Goal: Check status: Check status

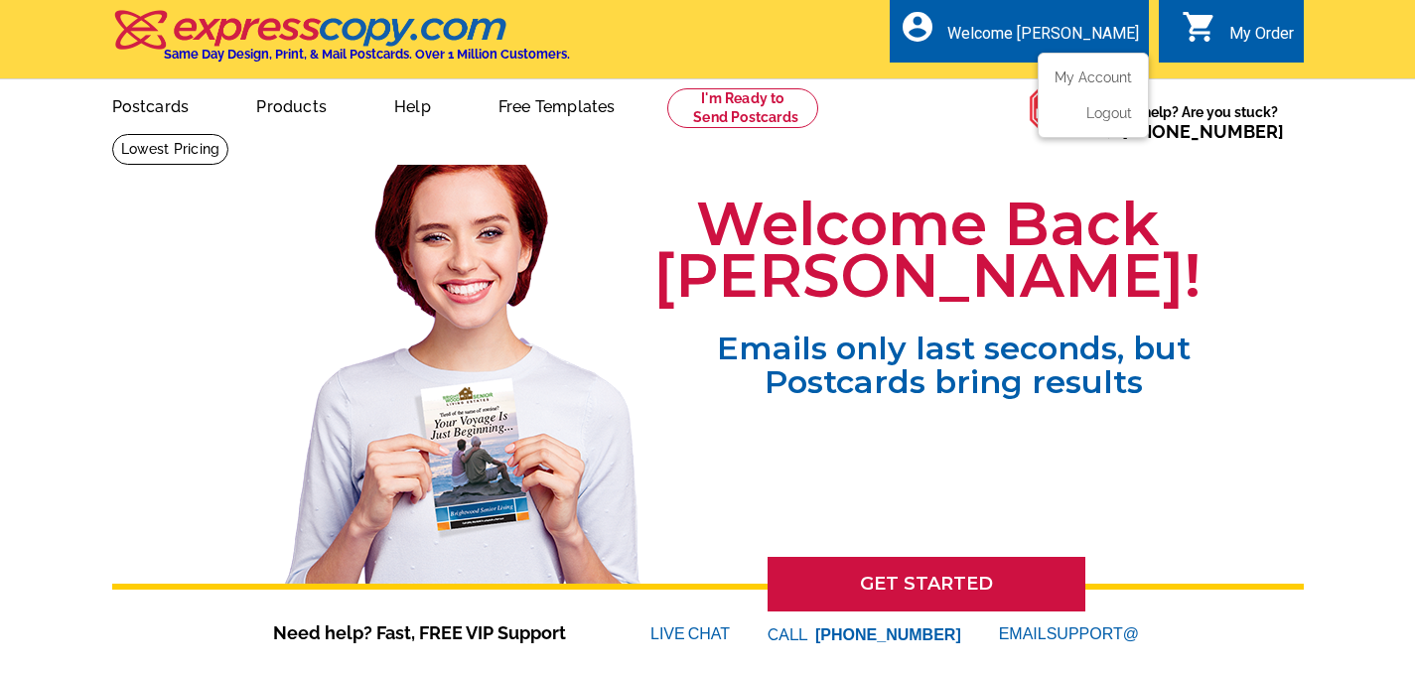
click at [1072, 24] on div "Welcome [PERSON_NAME]" at bounding box center [1043, 38] width 192 height 29
click at [1080, 60] on ul "My Account Logout" at bounding box center [1092, 95] width 111 height 85
click at [1083, 82] on link "My Account" at bounding box center [1088, 77] width 85 height 18
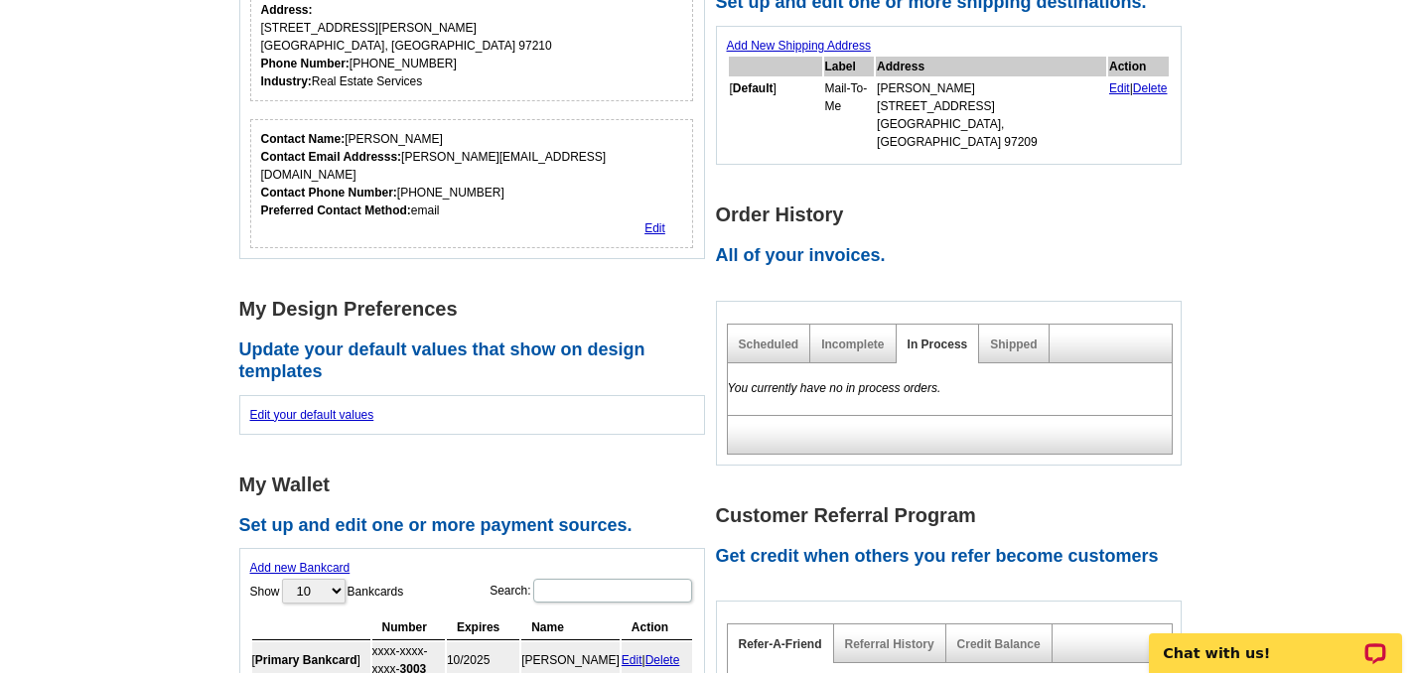
scroll to position [434, 0]
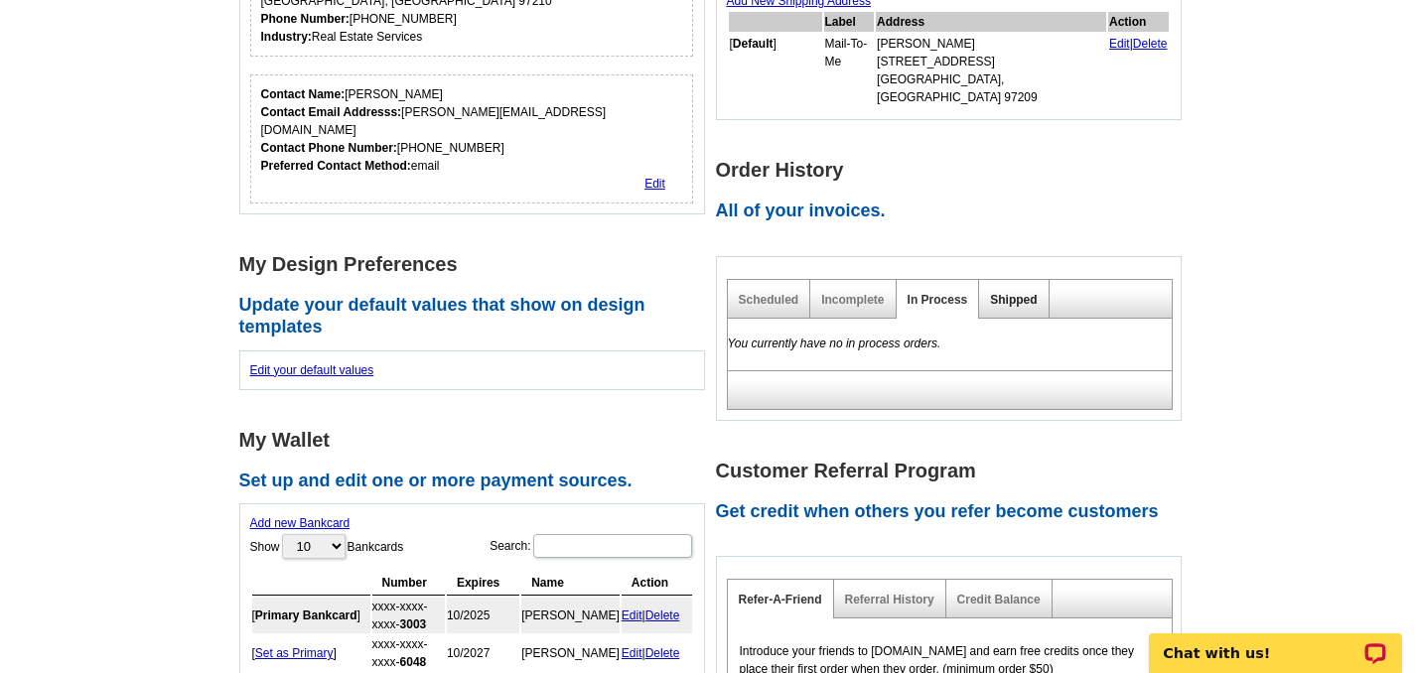
click at [998, 293] on link "Shipped" at bounding box center [1013, 300] width 47 height 14
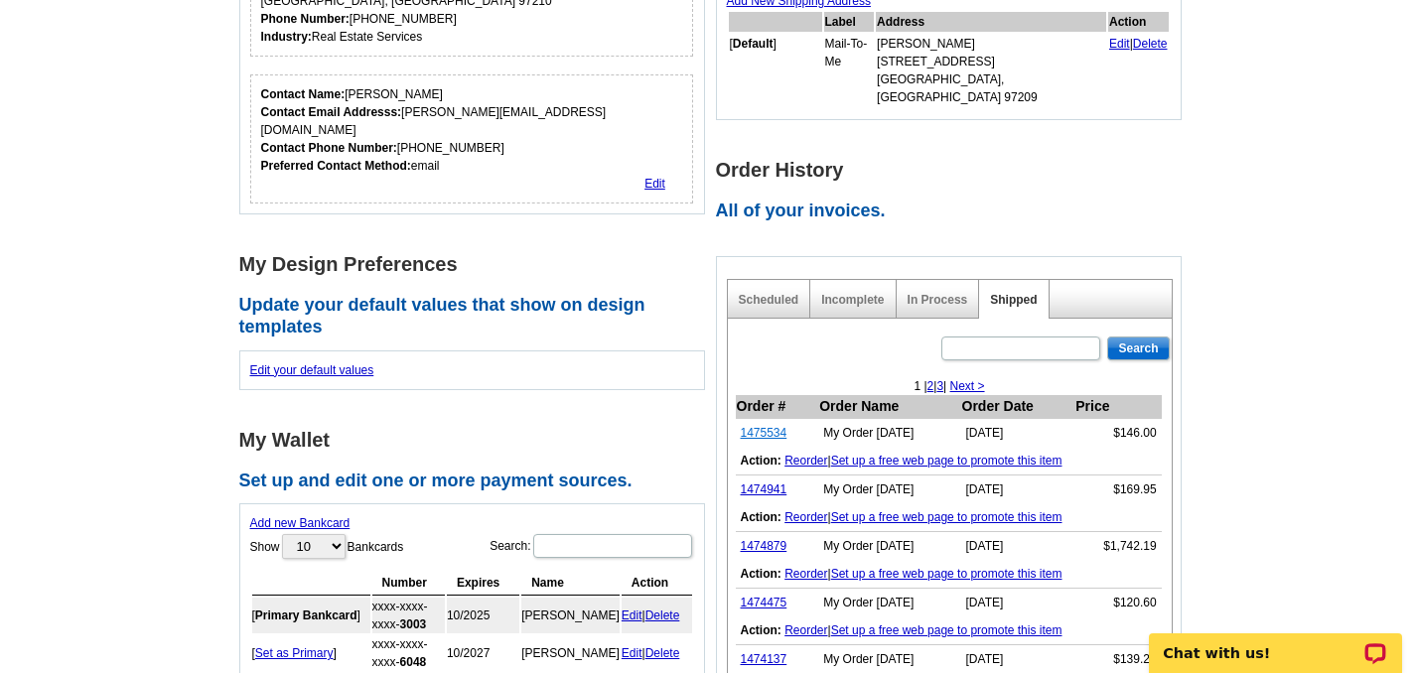
click at [771, 426] on link "1475534" at bounding box center [764, 433] width 47 height 14
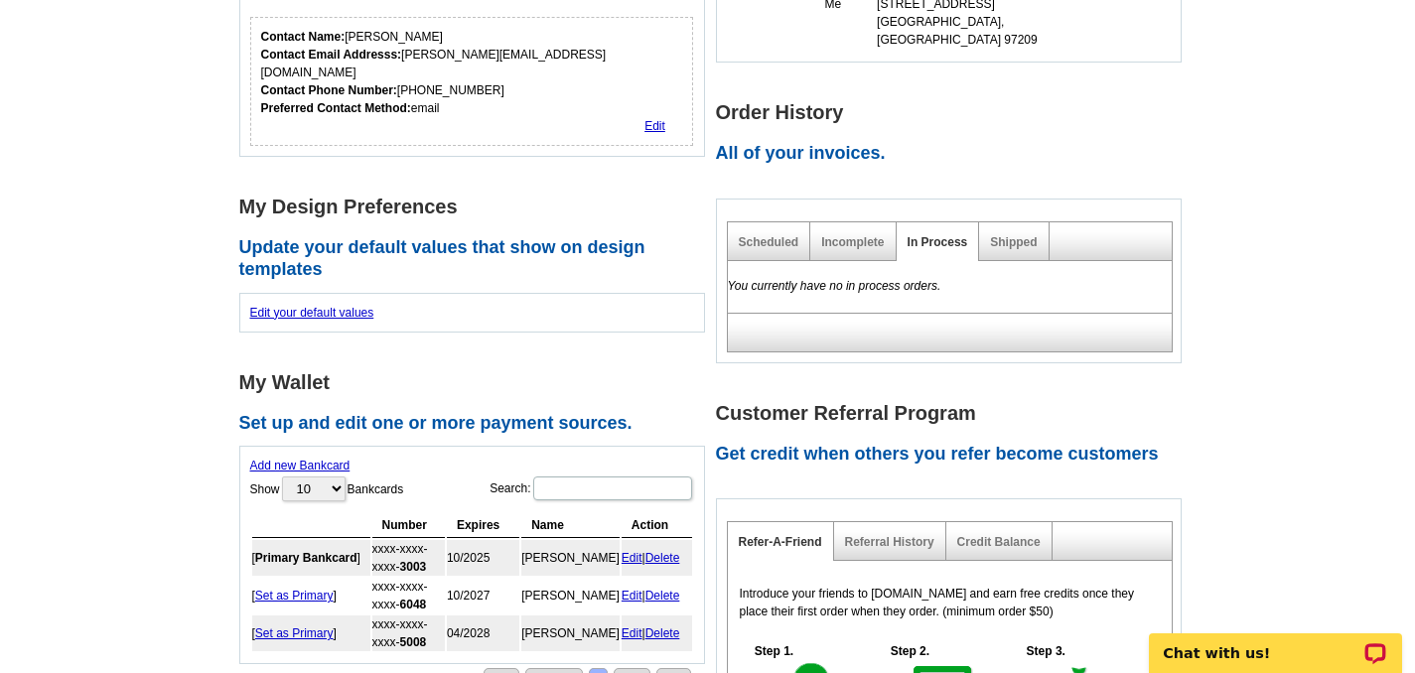
scroll to position [431, 0]
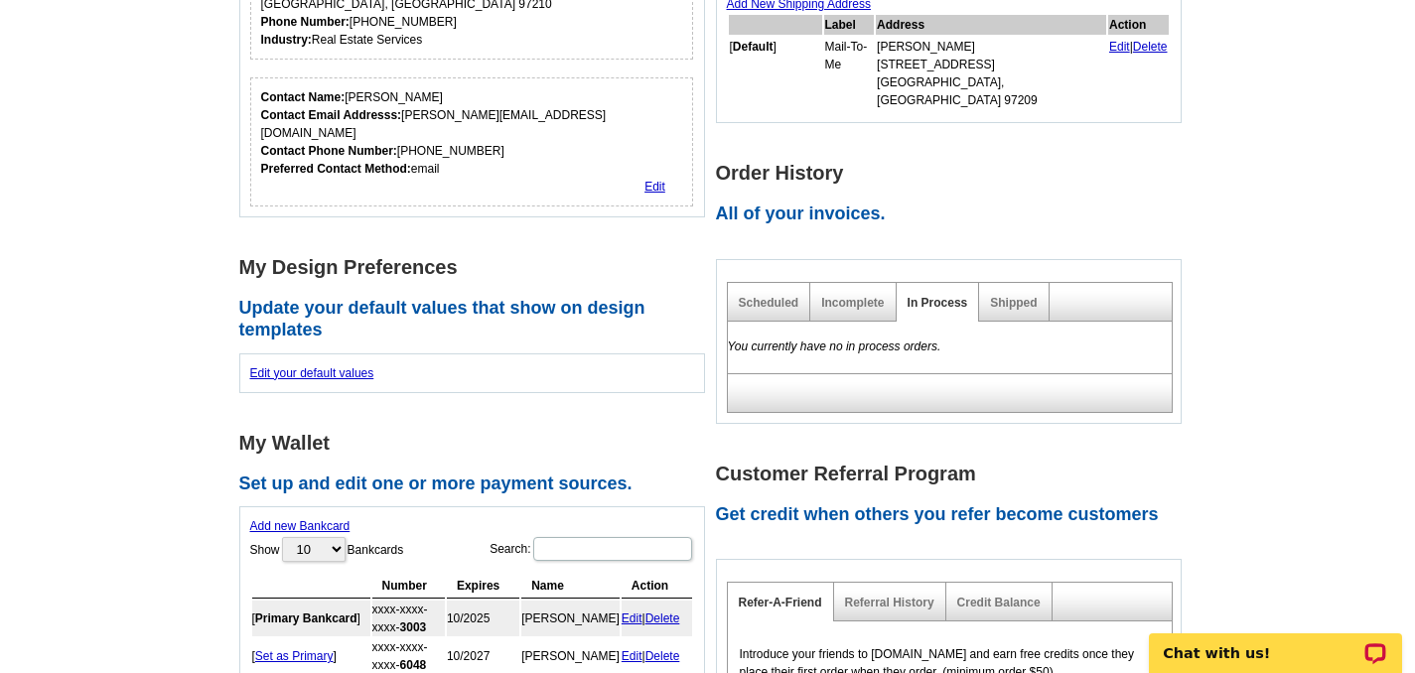
click at [771, 283] on div "Scheduled" at bounding box center [769, 302] width 83 height 39
click at [779, 296] on link "Scheduled" at bounding box center [769, 303] width 61 height 14
click at [1000, 296] on link "Shipped" at bounding box center [1013, 303] width 47 height 14
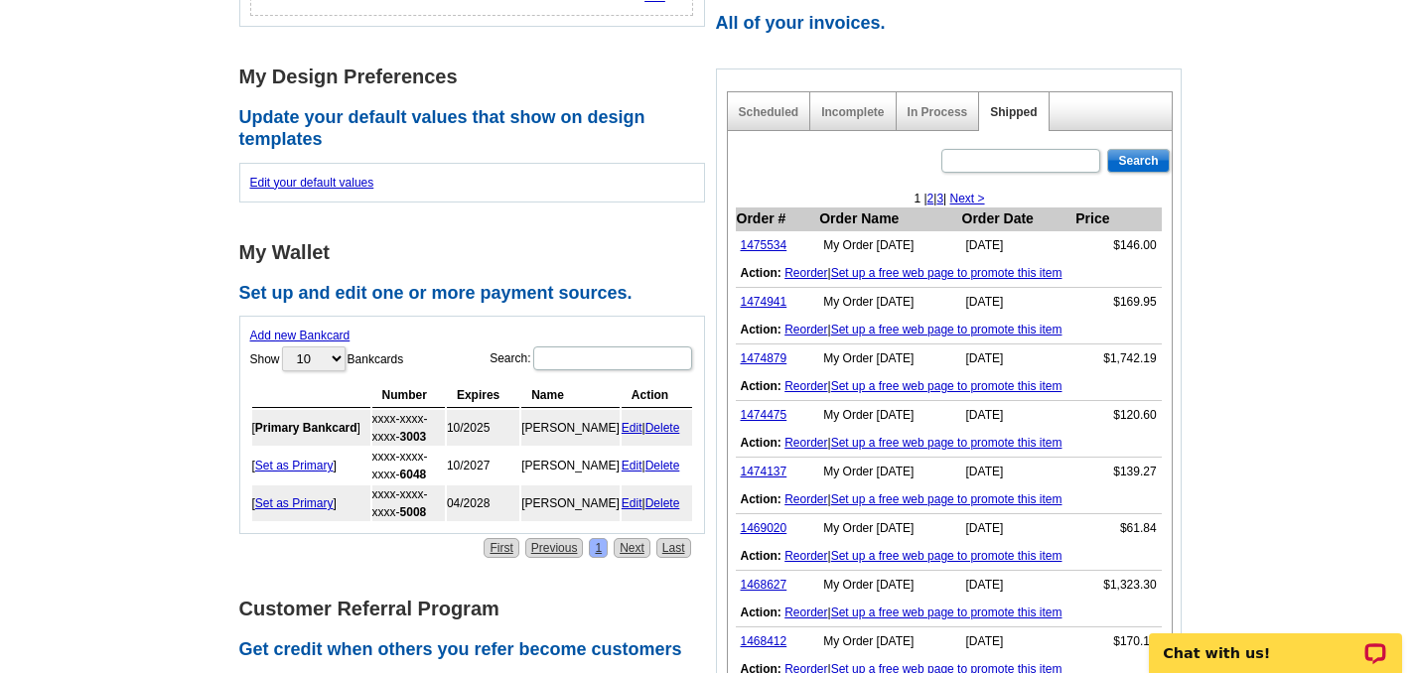
scroll to position [622, 0]
click at [759, 464] on link "1474137" at bounding box center [764, 471] width 47 height 14
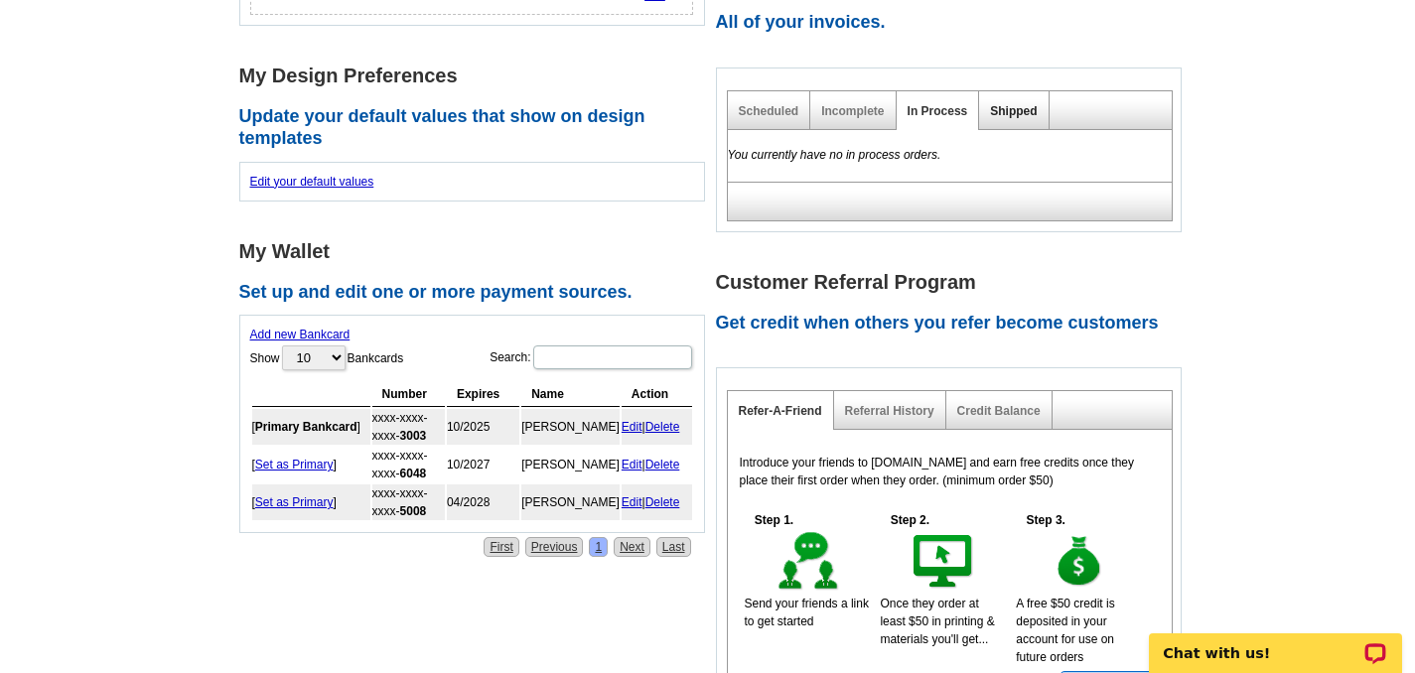
click at [1009, 104] on link "Shipped" at bounding box center [1013, 111] width 47 height 14
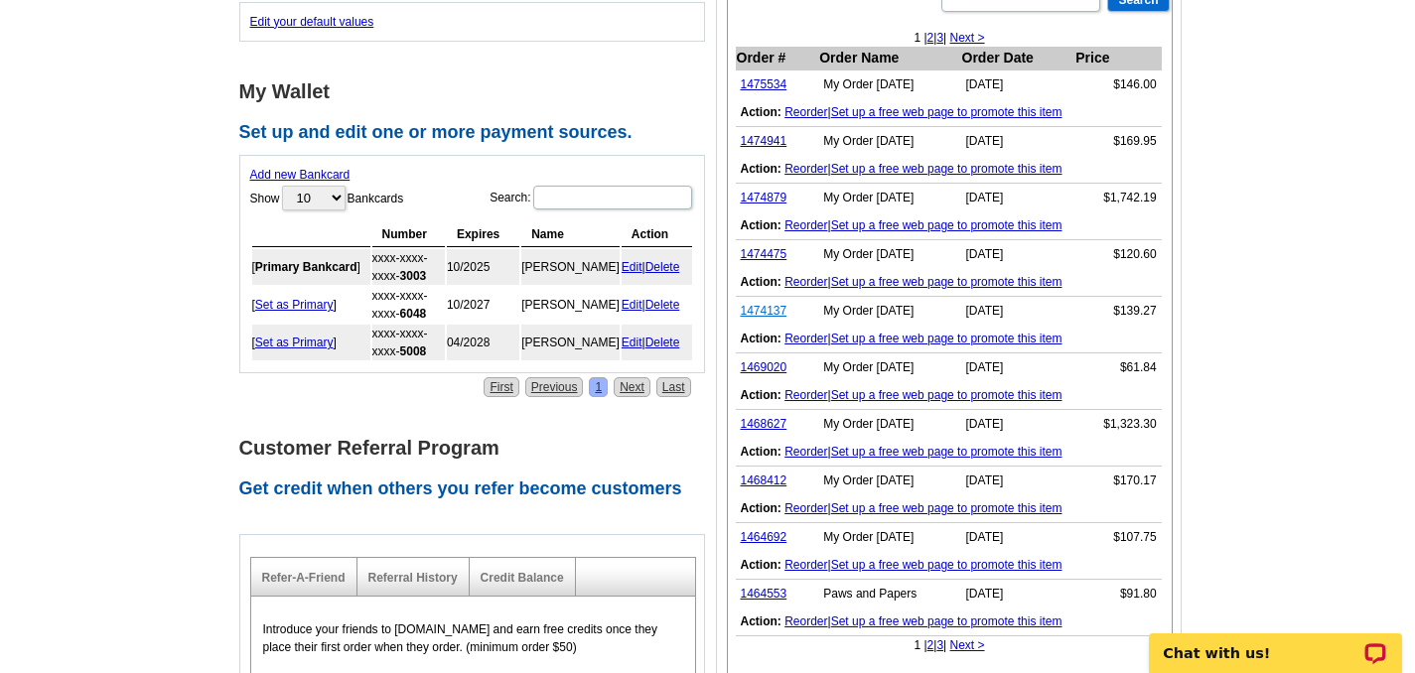
scroll to position [783, 0]
click at [765, 303] on link "1474137" at bounding box center [764, 310] width 47 height 14
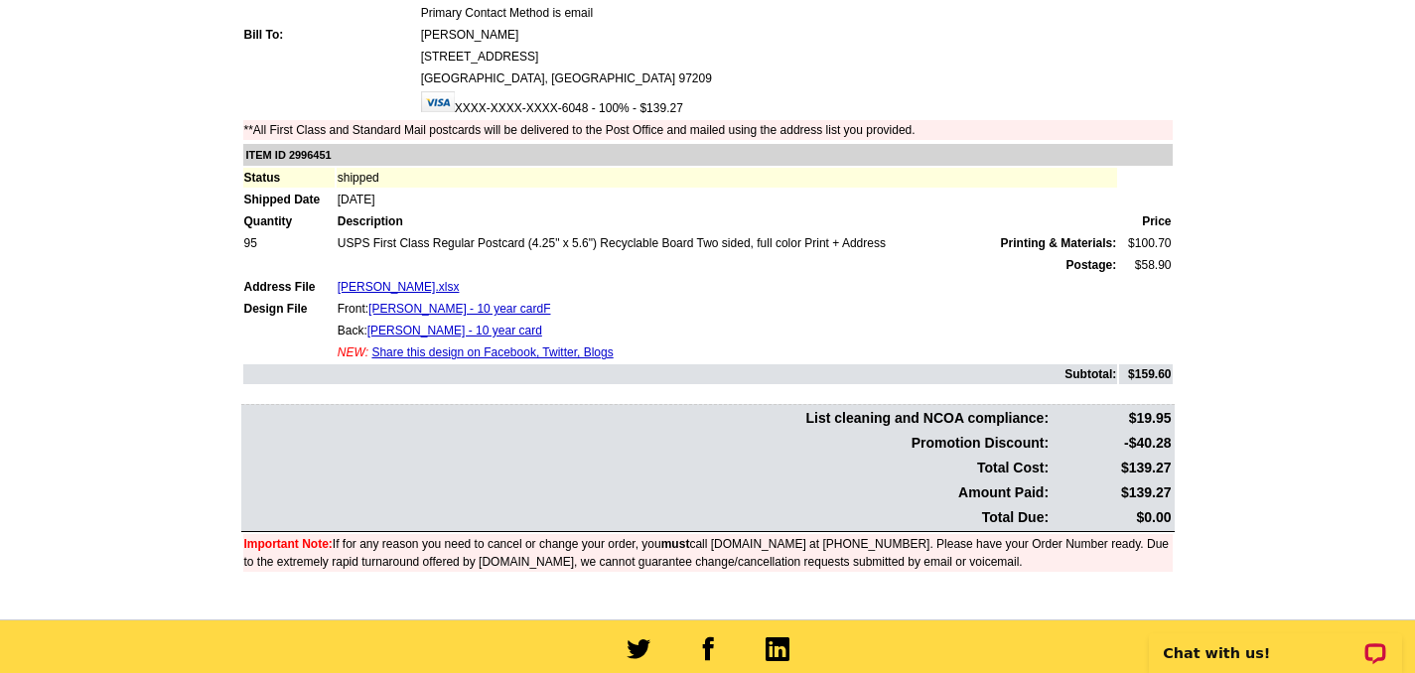
scroll to position [258, 0]
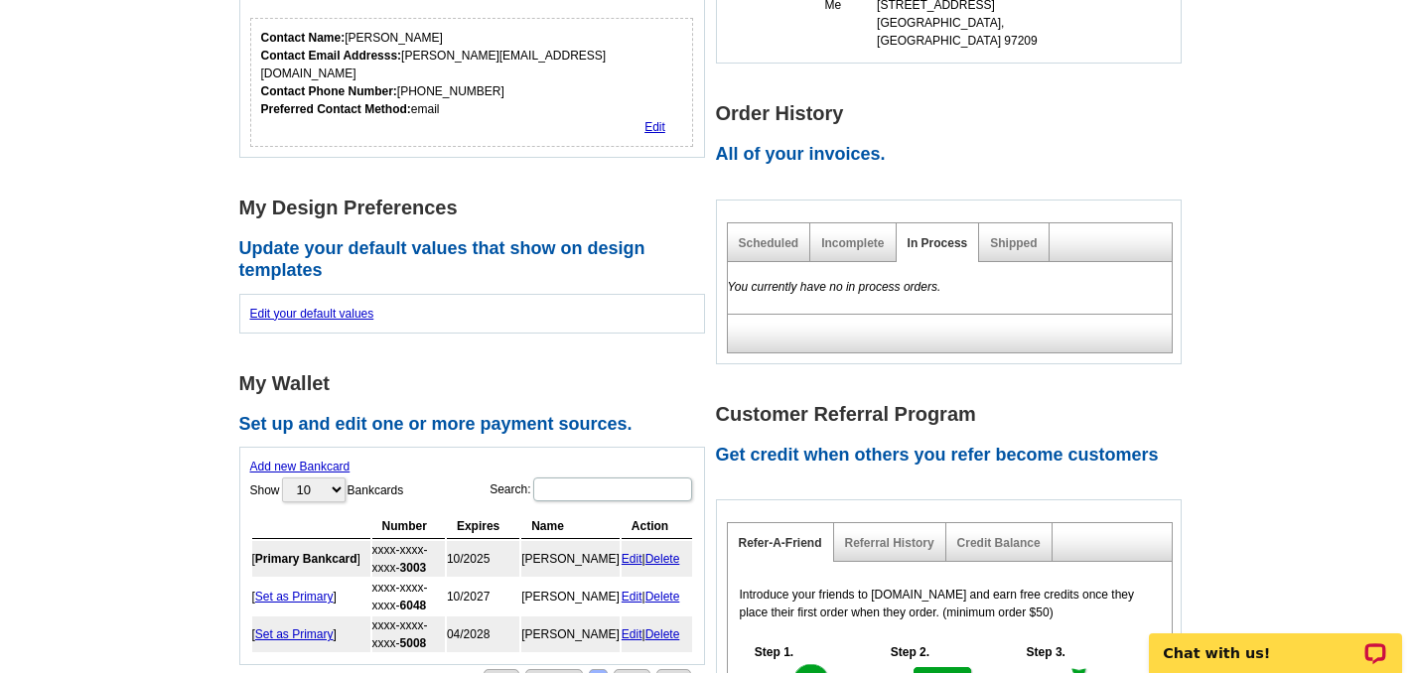
scroll to position [482, 0]
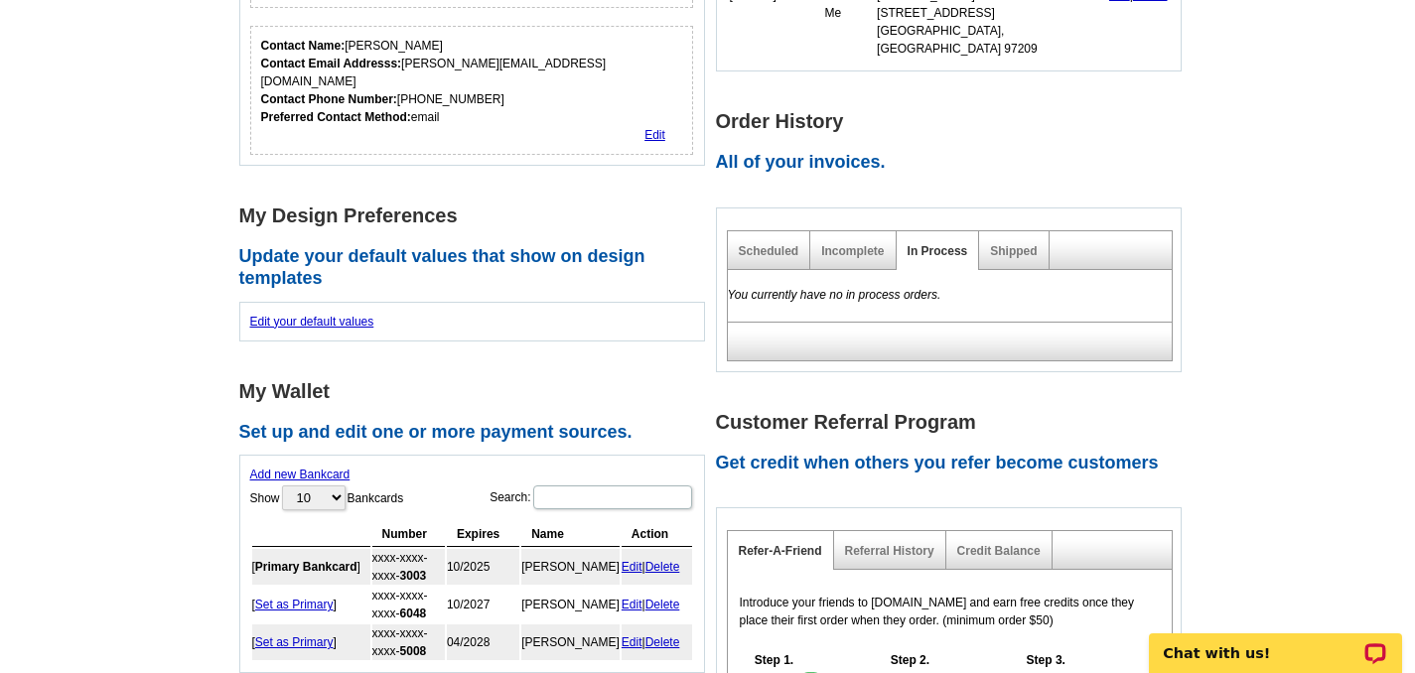
click at [1021, 238] on div "Shipped" at bounding box center [1013, 250] width 69 height 39
click at [1020, 244] on link "Shipped" at bounding box center [1013, 251] width 47 height 14
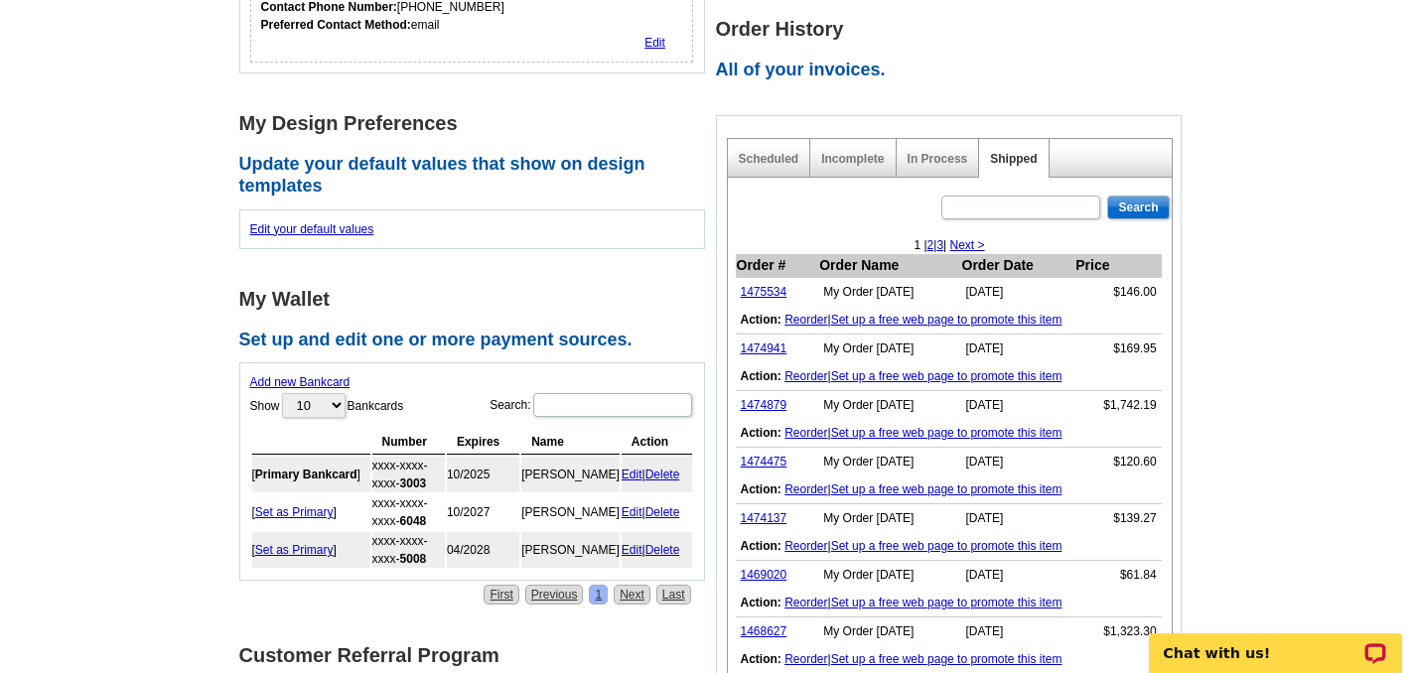
scroll to position [580, 0]
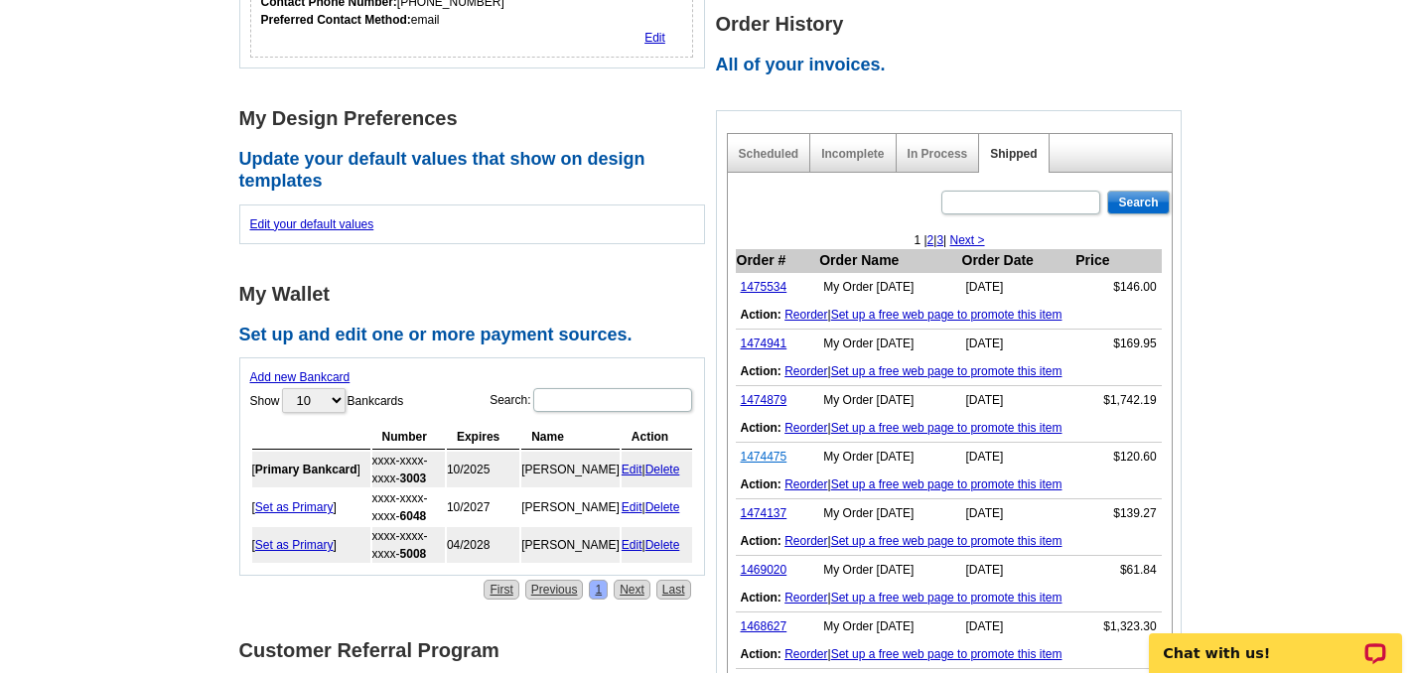
click at [757, 450] on link "1474475" at bounding box center [764, 457] width 47 height 14
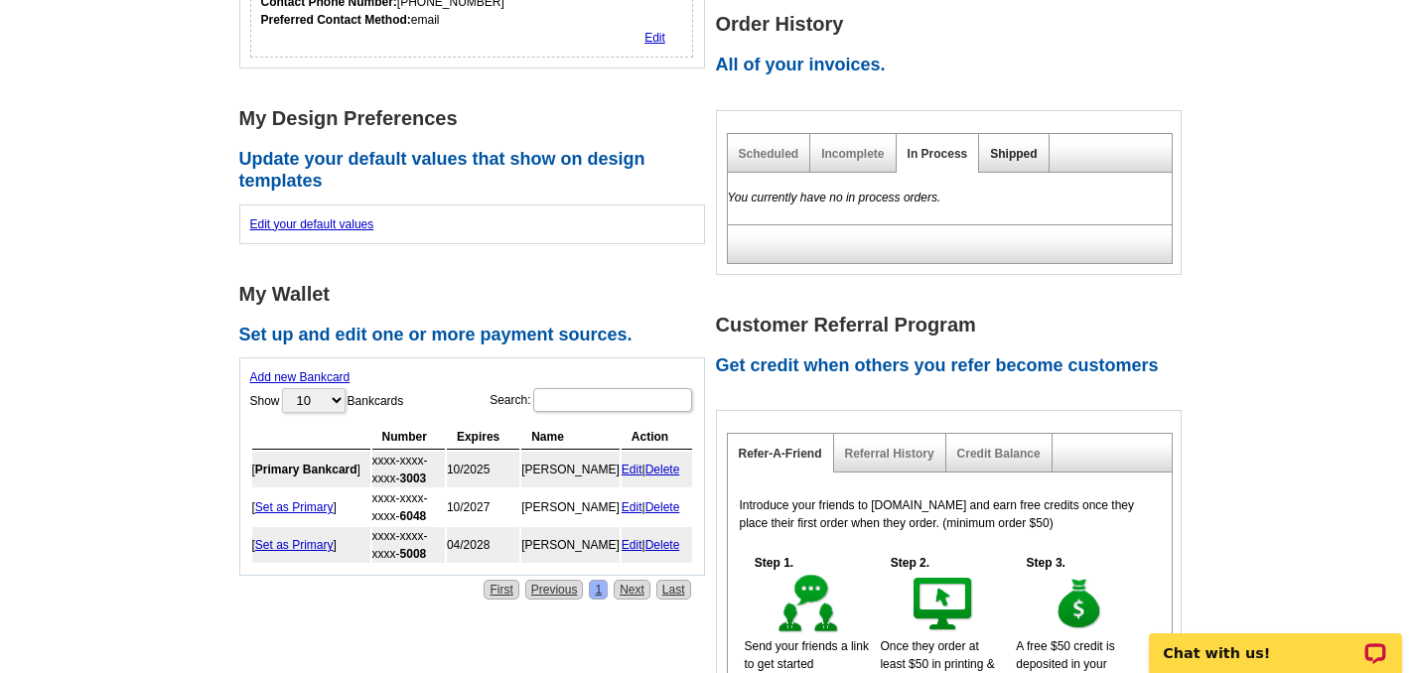
click at [1008, 147] on link "Shipped" at bounding box center [1013, 154] width 47 height 14
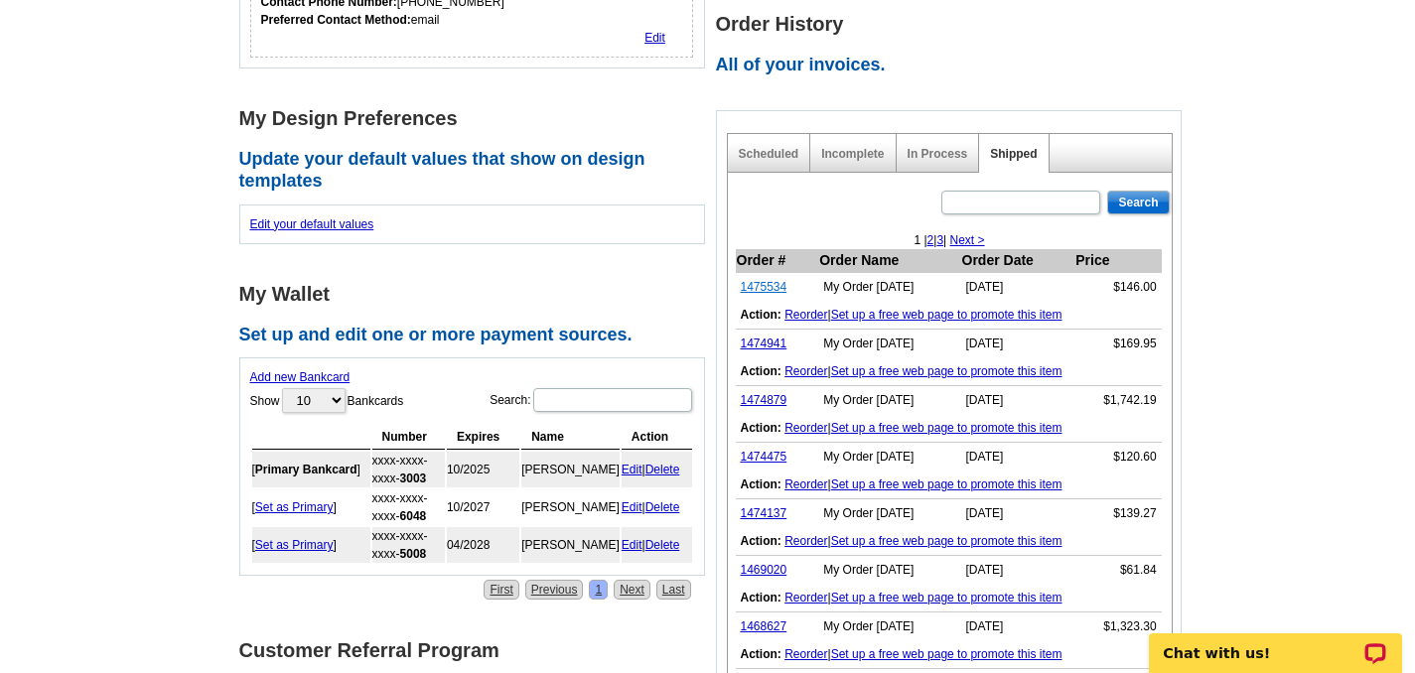
click at [763, 280] on link "1475534" at bounding box center [764, 287] width 47 height 14
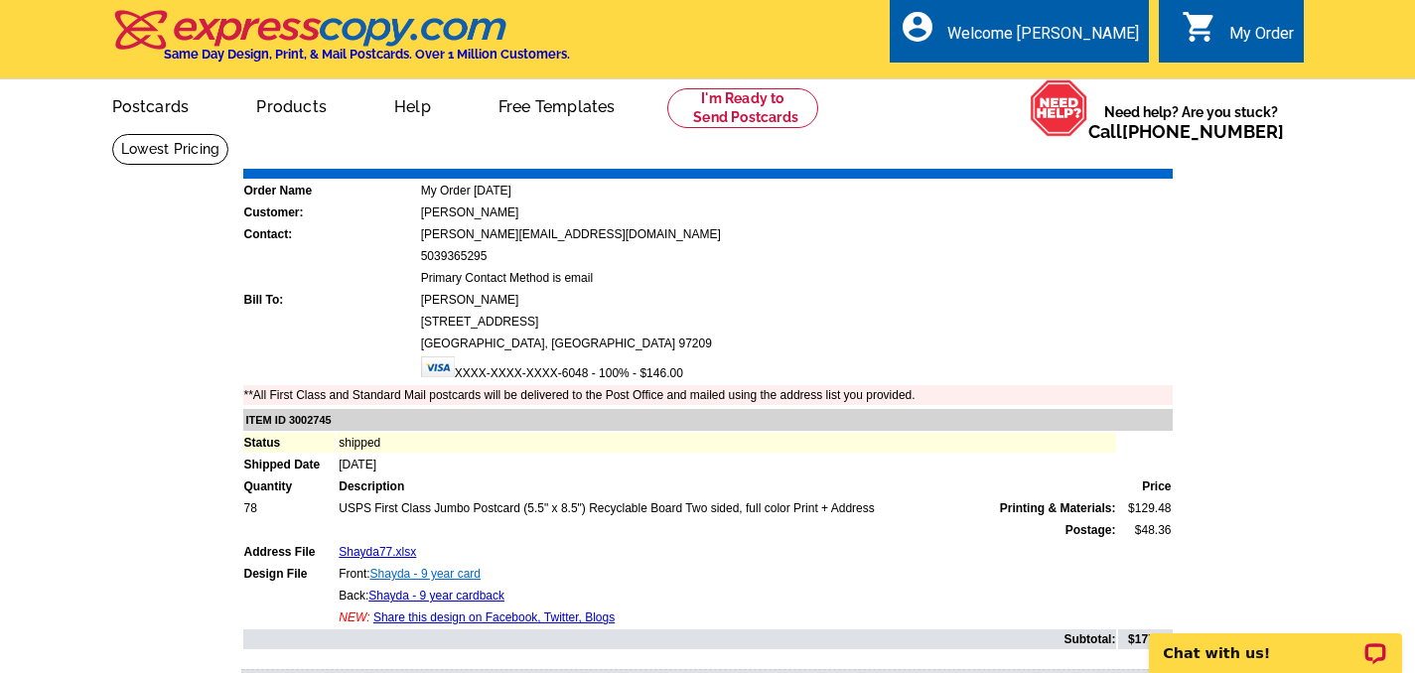
click at [396, 572] on link "Shayda - 9 year card" at bounding box center [425, 574] width 110 height 14
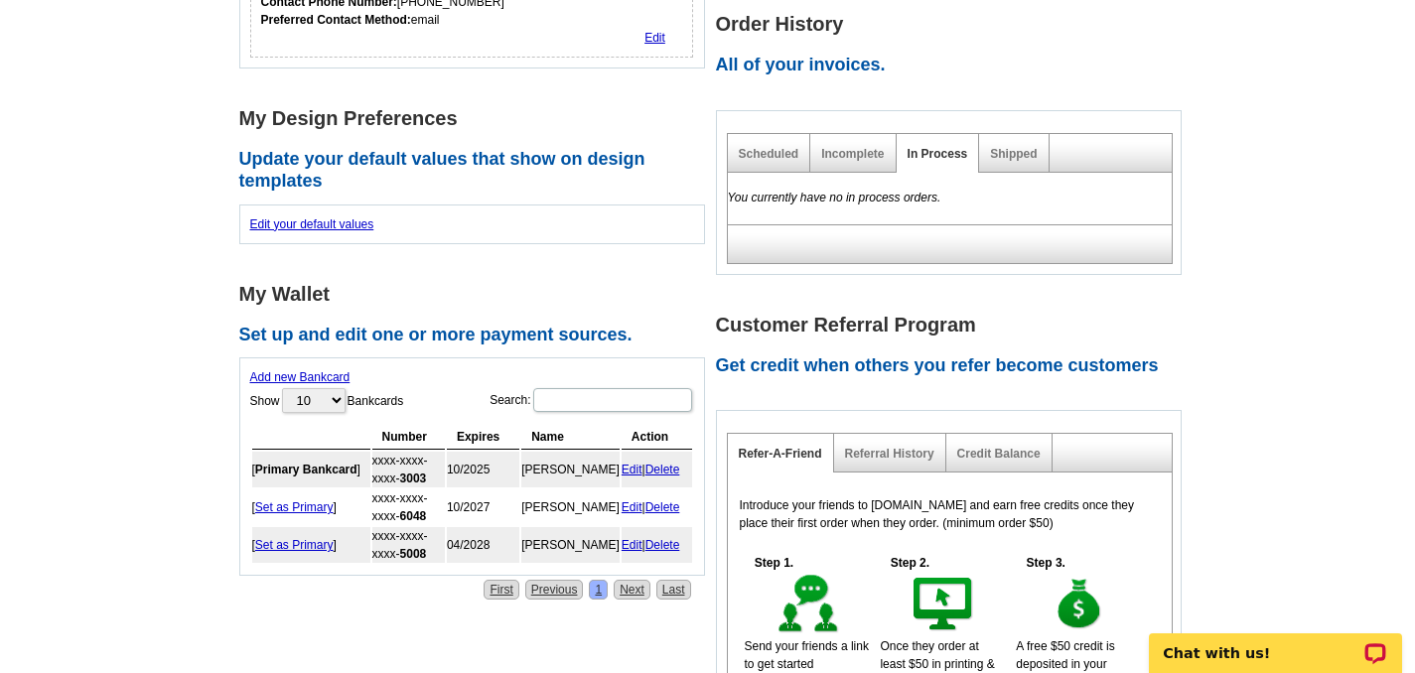
click at [1005, 134] on div "Shipped" at bounding box center [1013, 153] width 69 height 39
click at [1003, 142] on div "Shipped" at bounding box center [1013, 153] width 69 height 39
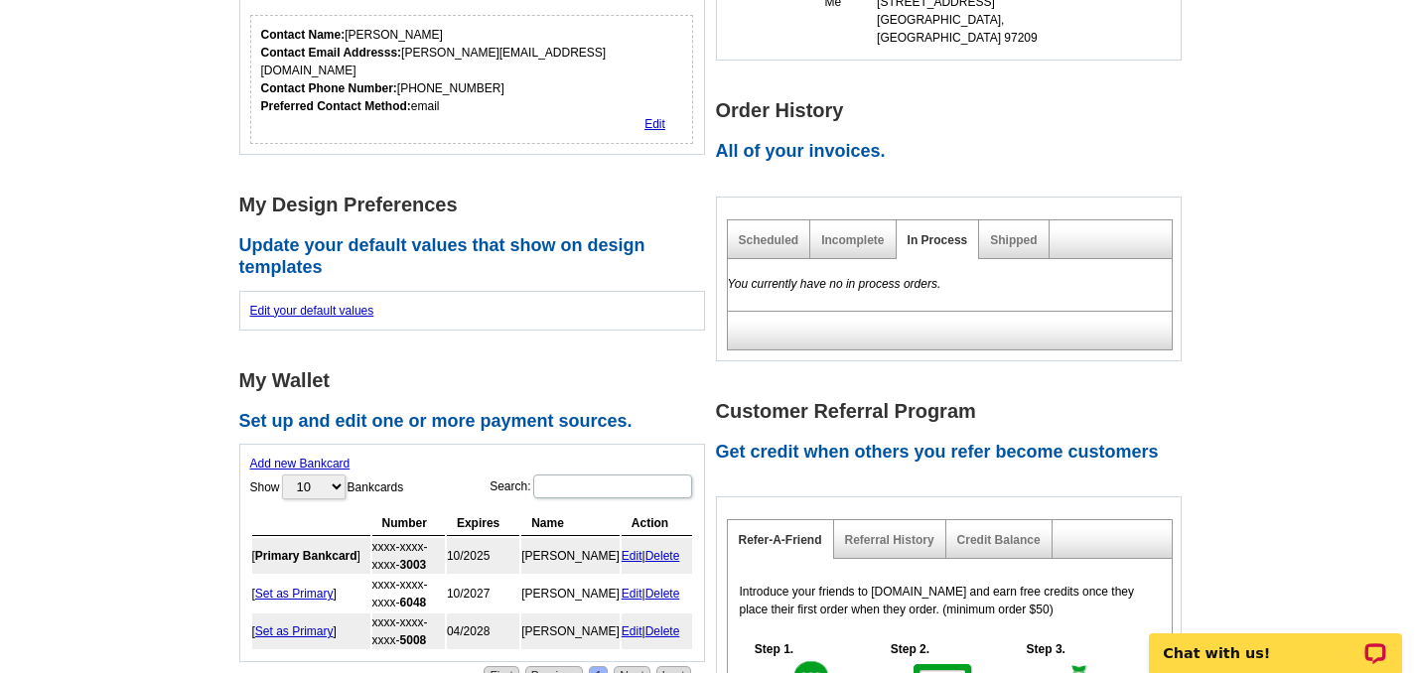
scroll to position [489, 0]
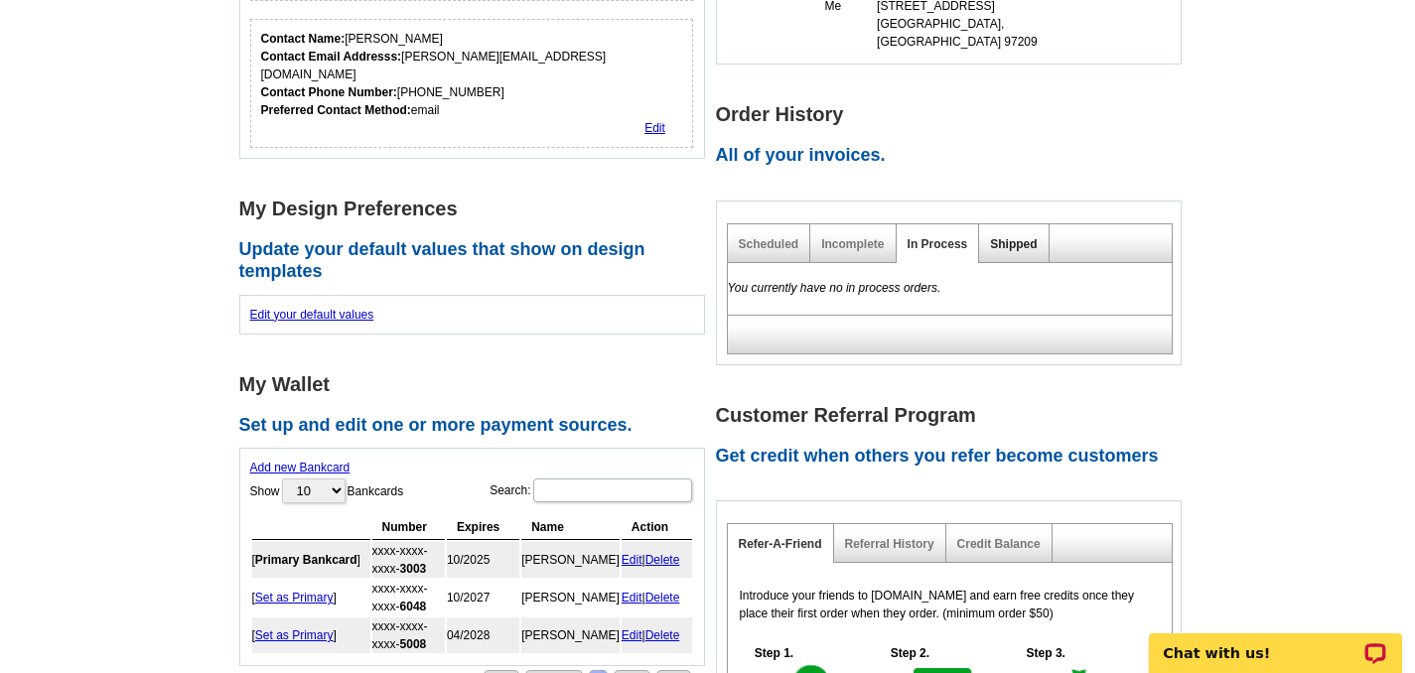
click at [1019, 237] on link "Shipped" at bounding box center [1013, 244] width 47 height 14
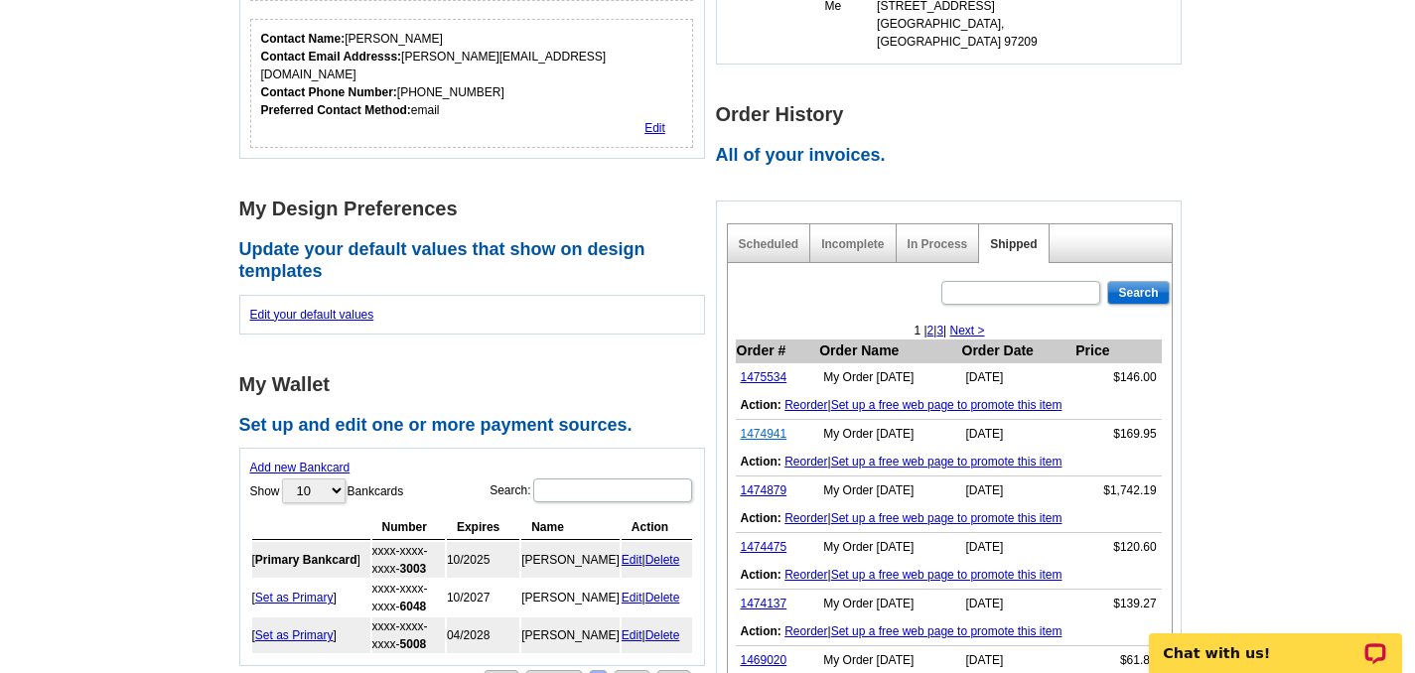
click at [755, 427] on link "1474941" at bounding box center [764, 434] width 47 height 14
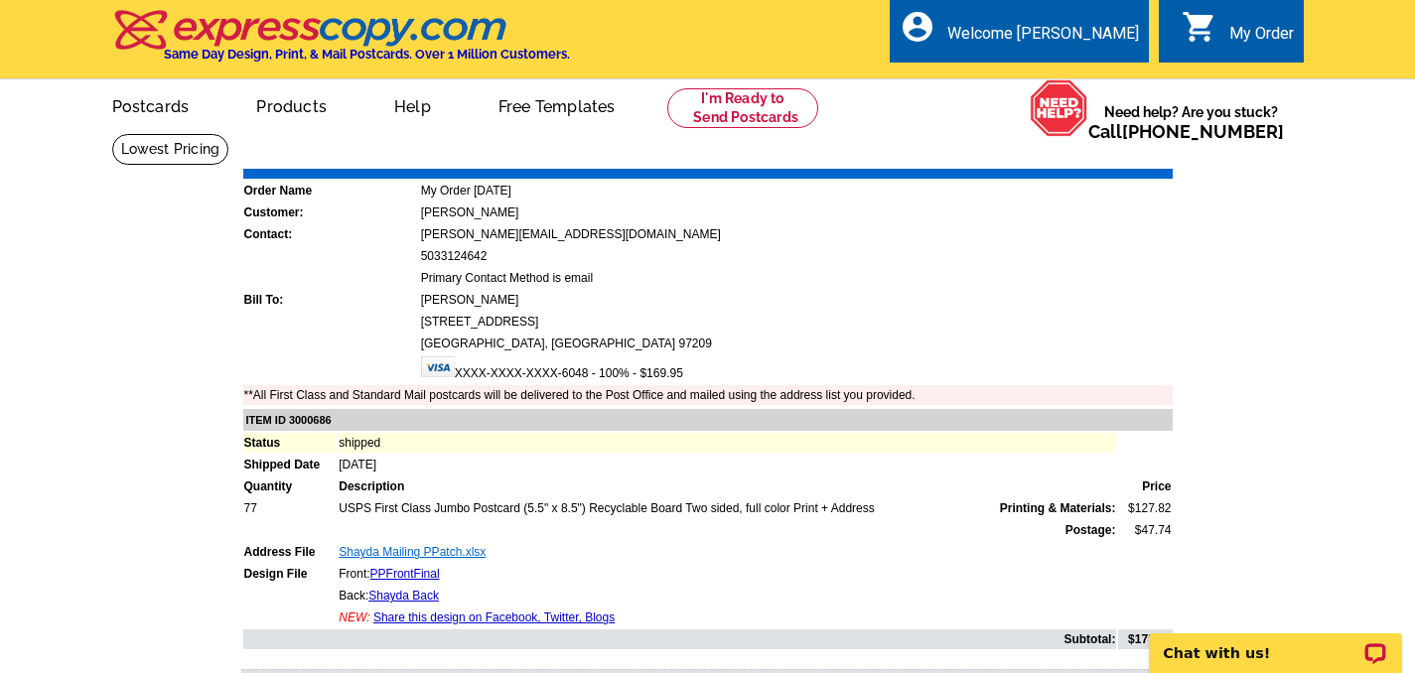
click at [421, 554] on link "Shayda Mailing PPatch.xlsx" at bounding box center [412, 552] width 147 height 14
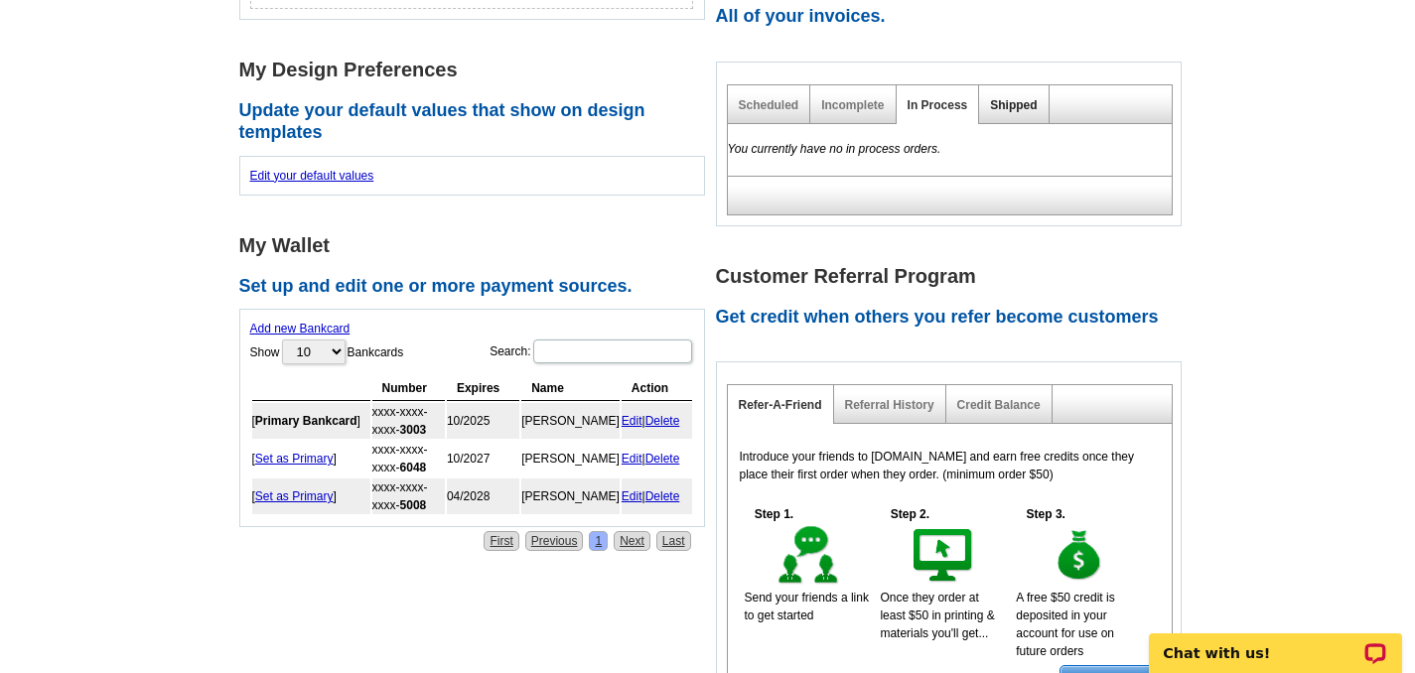
click at [1008, 98] on link "Shipped" at bounding box center [1013, 105] width 47 height 14
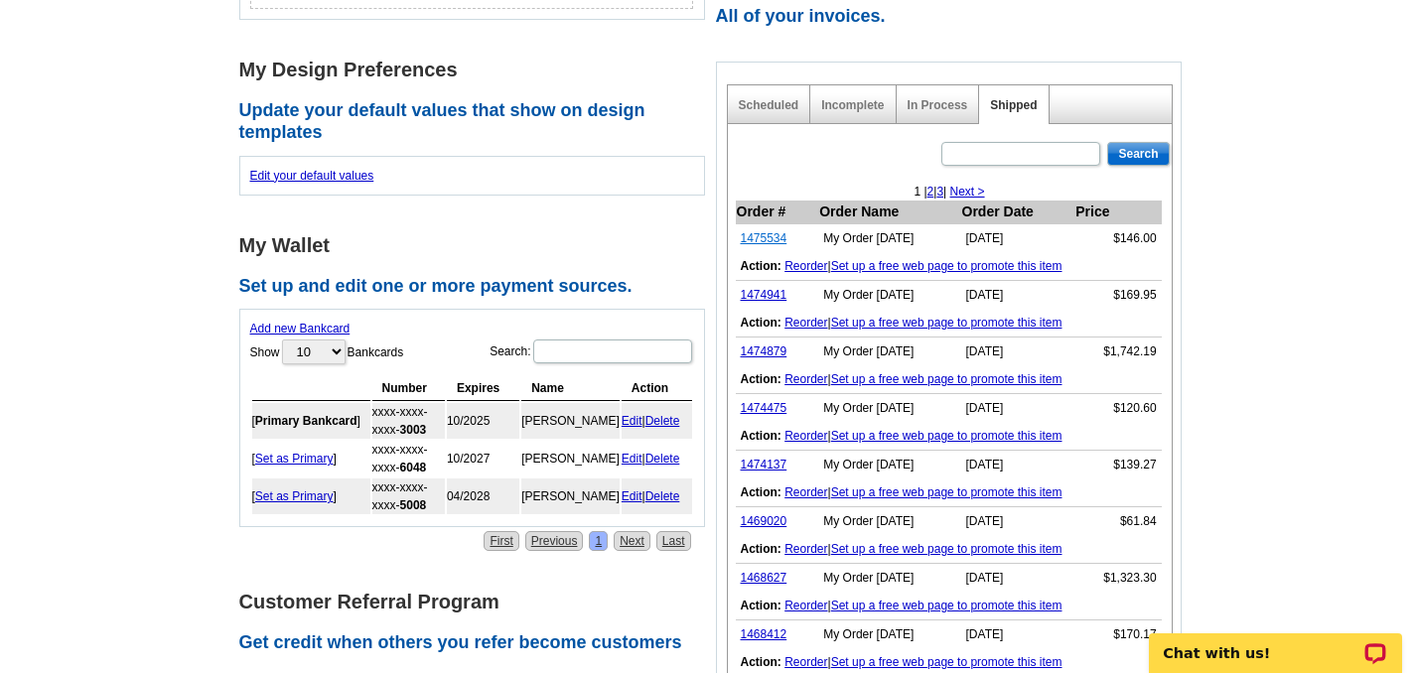
click at [766, 231] on link "1475534" at bounding box center [764, 238] width 47 height 14
